Goal: Information Seeking & Learning: Learn about a topic

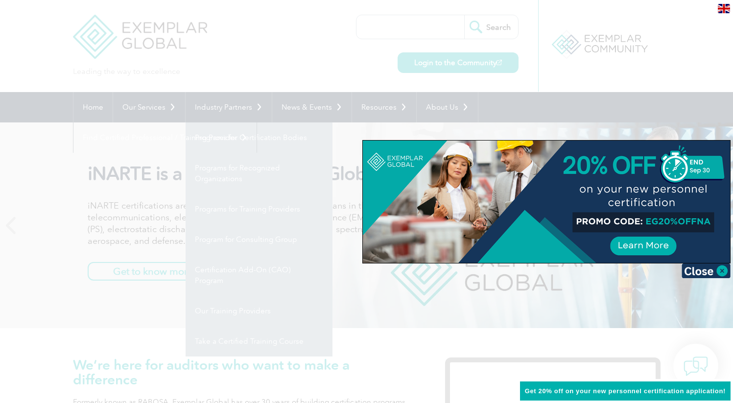
click at [305, 68] on div at bounding box center [366, 201] width 733 height 403
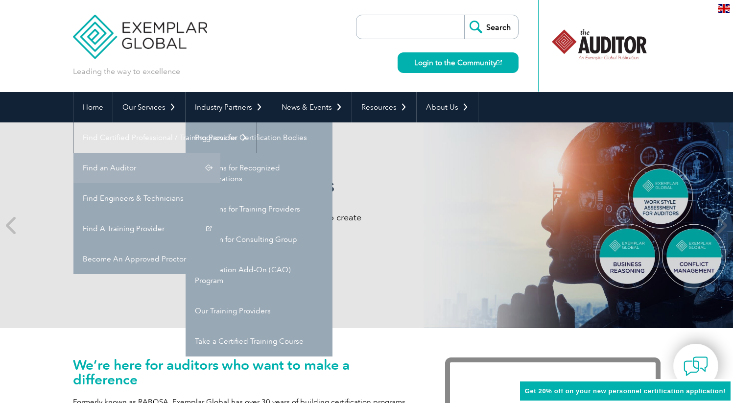
click at [220, 153] on link "Find an Auditor" at bounding box center [146, 168] width 147 height 30
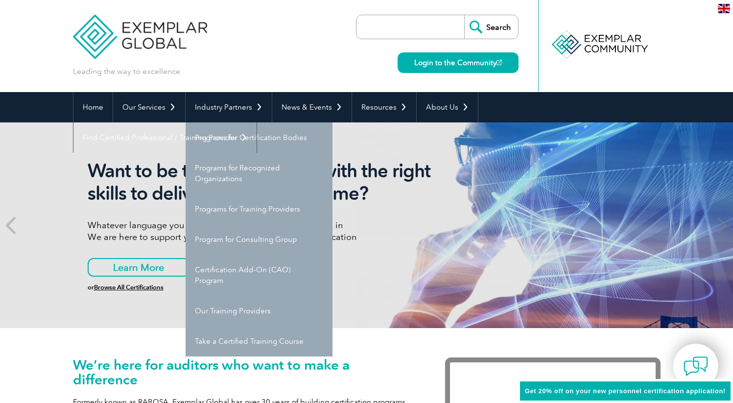
click at [377, 29] on input "search" at bounding box center [412, 26] width 103 height 23
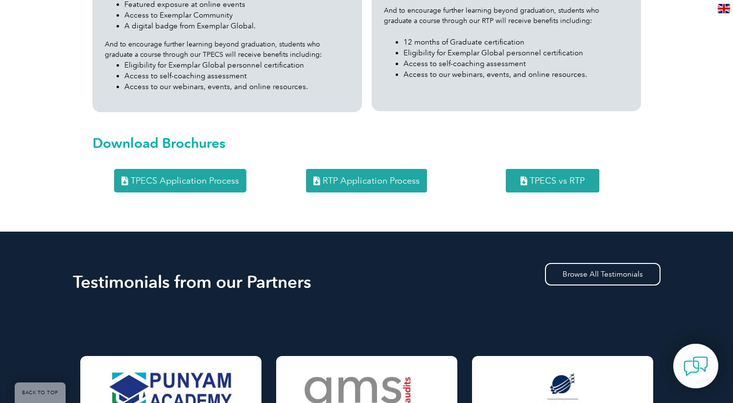
scroll to position [1282, 0]
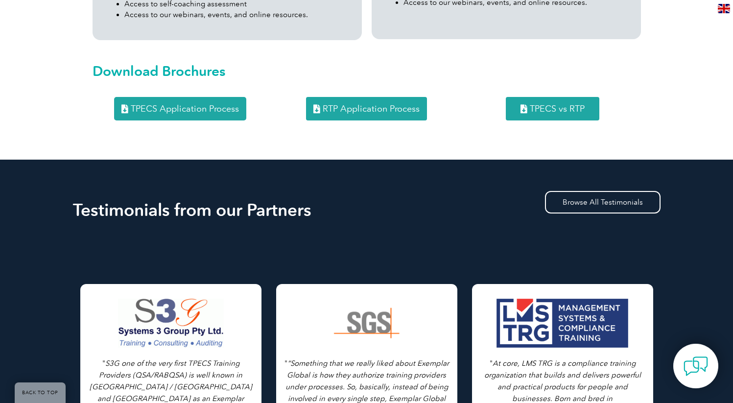
scroll to position [1383, 0]
